Goal: Task Accomplishment & Management: Manage account settings

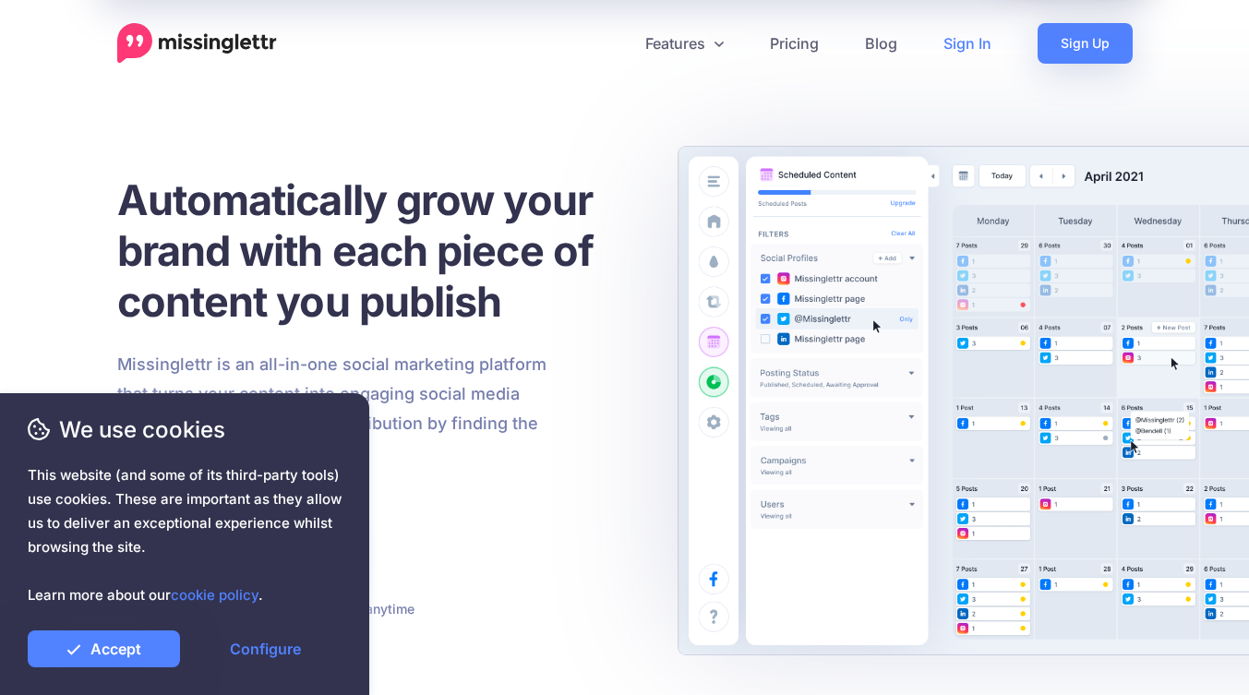
click at [975, 48] on link "Sign In" at bounding box center [967, 43] width 94 height 41
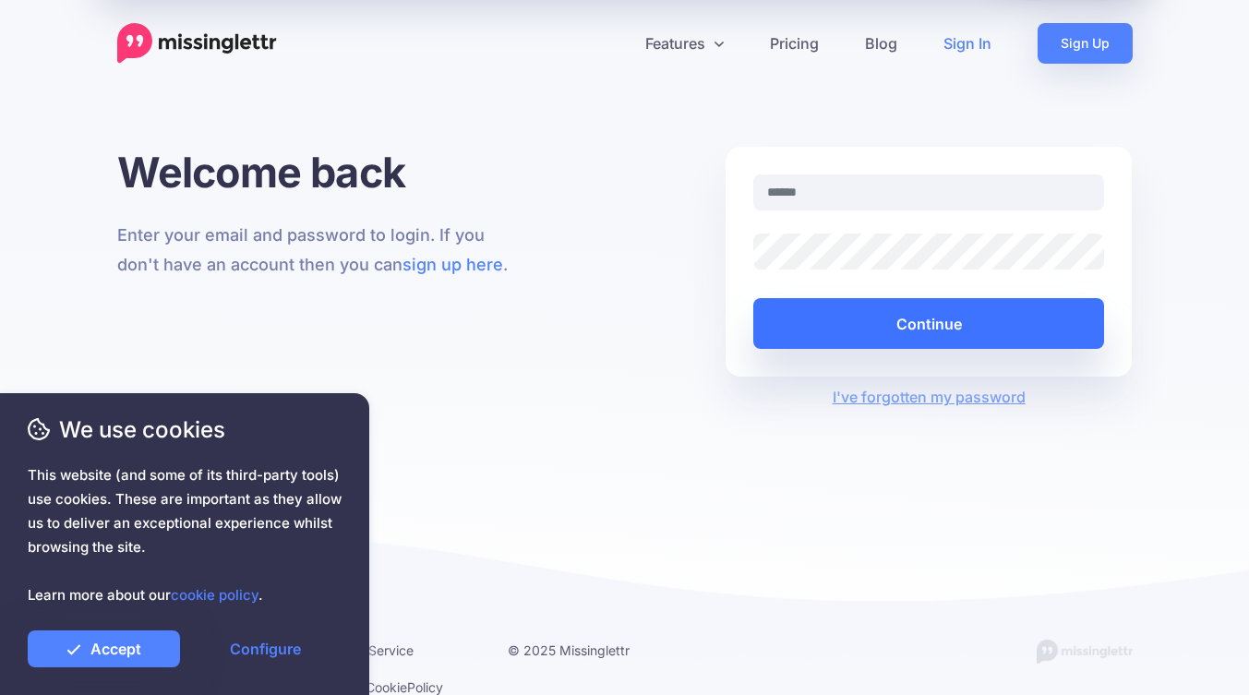
type input "**********"
click at [897, 319] on button "Continue" at bounding box center [929, 323] width 352 height 51
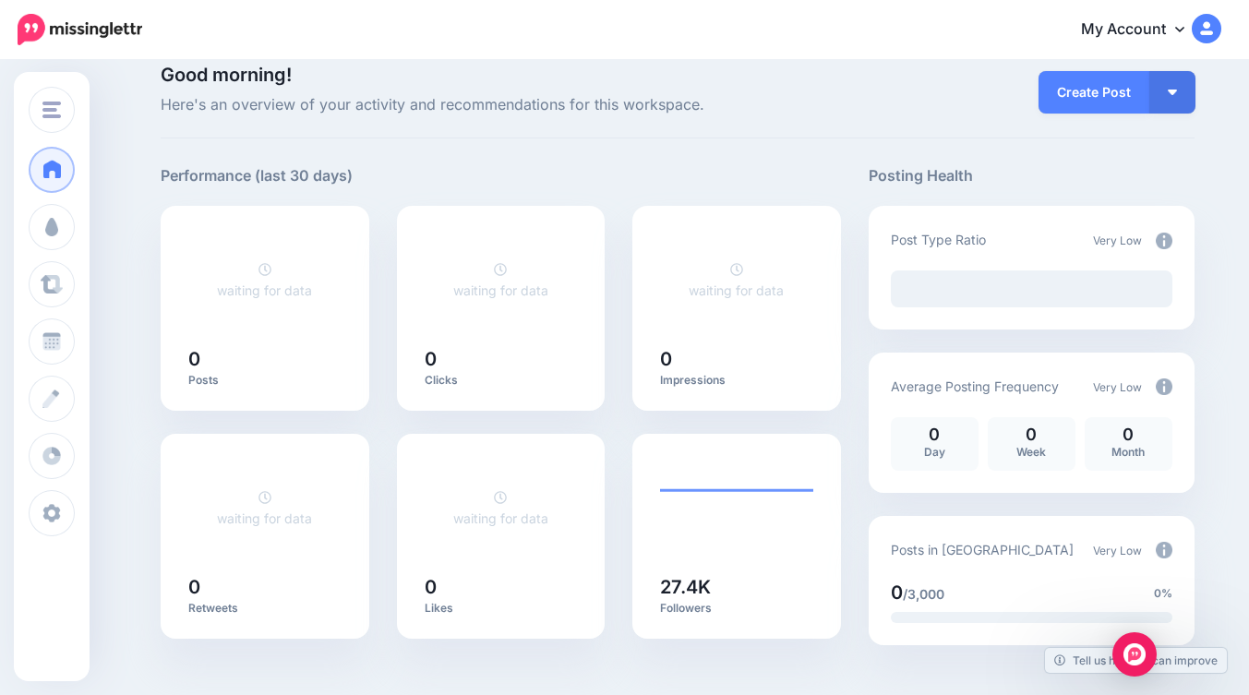
scroll to position [70, 0]
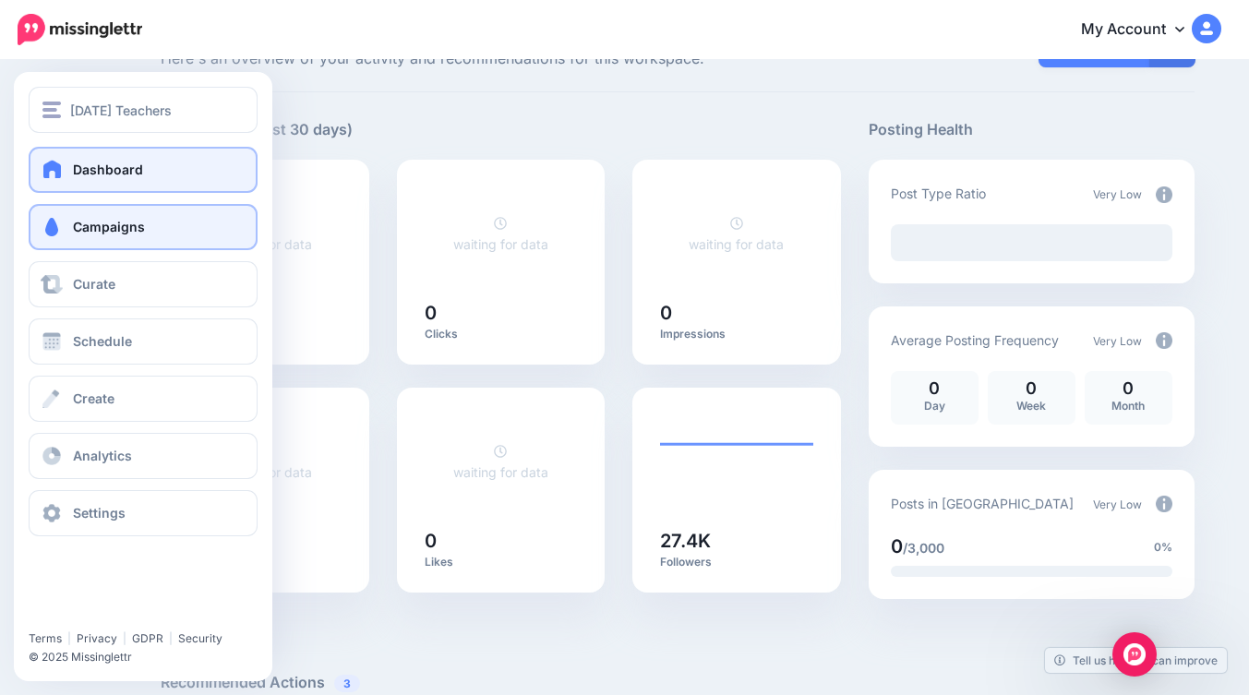
click at [54, 222] on span at bounding box center [52, 227] width 24 height 18
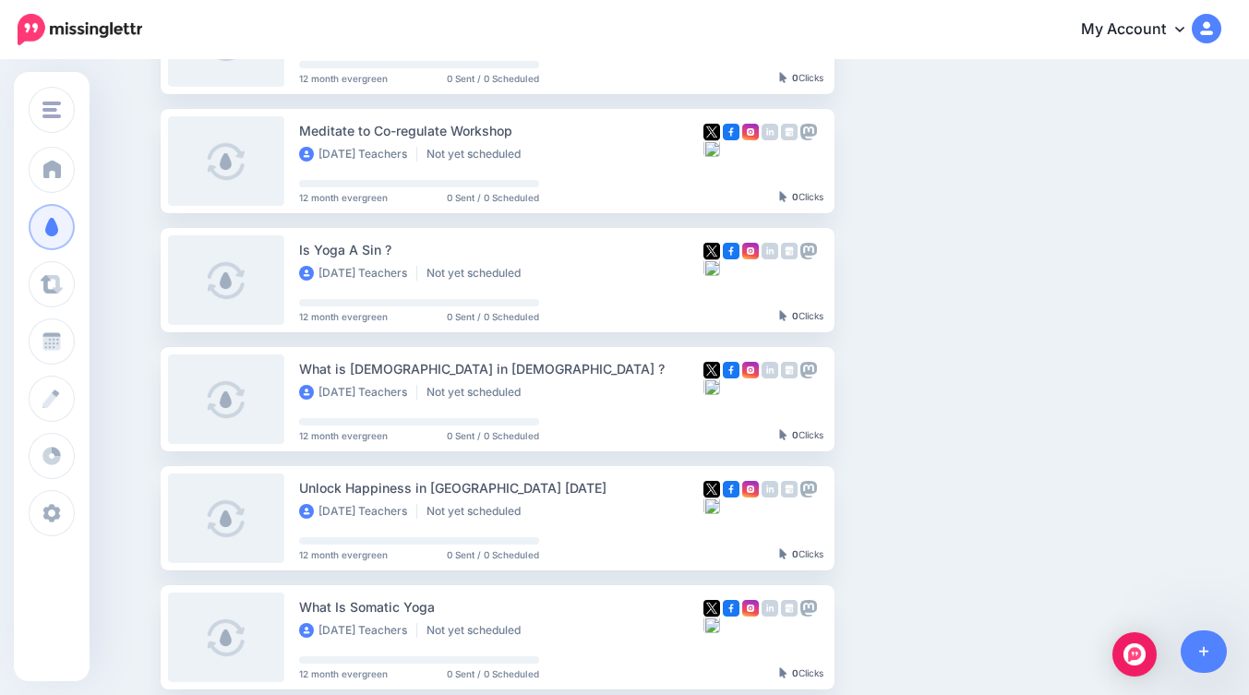
scroll to position [494, 0]
